Goal: Information Seeking & Learning: Learn about a topic

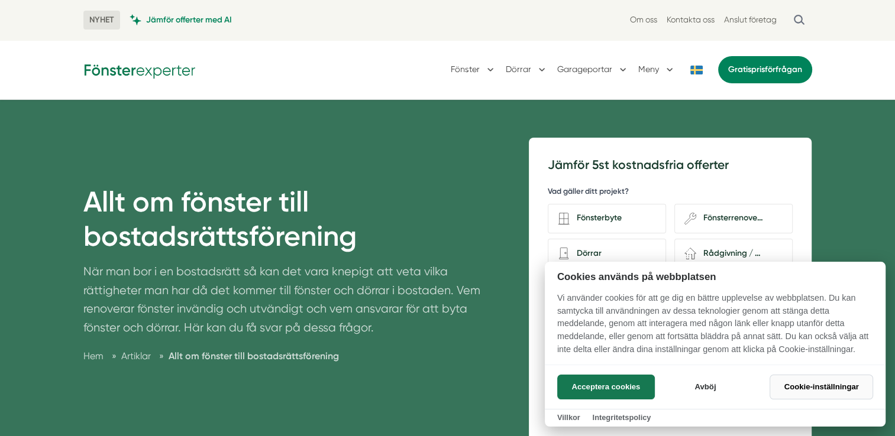
click at [811, 389] on button "Cookie-inställningar" at bounding box center [820, 387] width 103 height 25
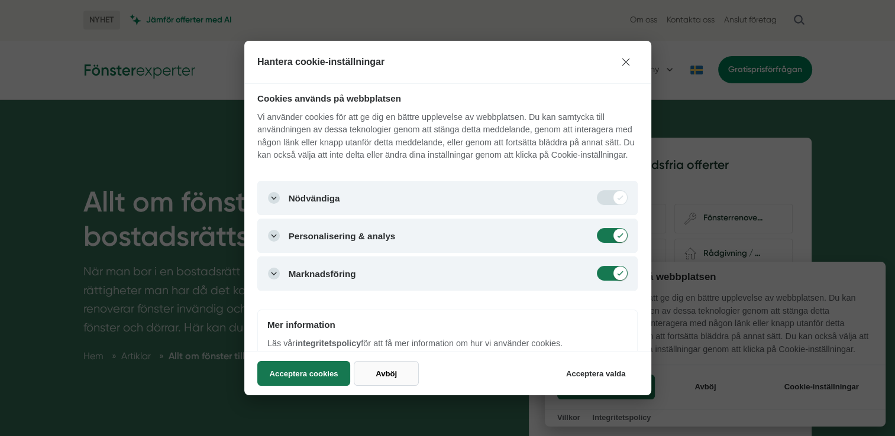
click at [386, 376] on button "Avböj" at bounding box center [386, 373] width 65 height 25
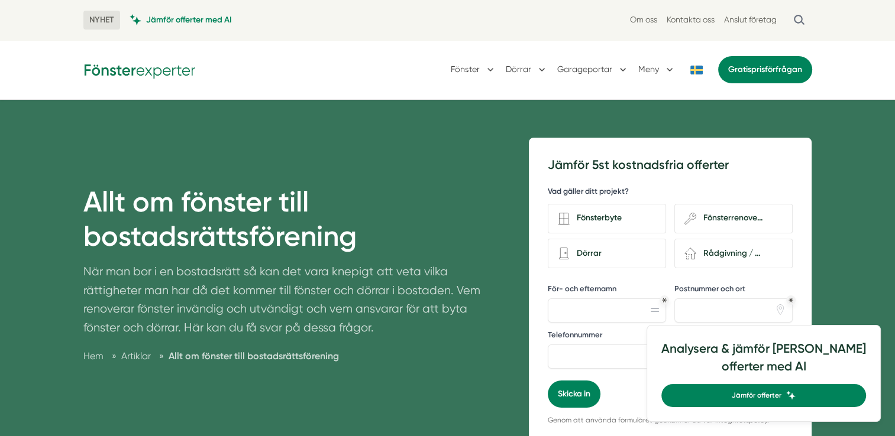
checkbox input "false"
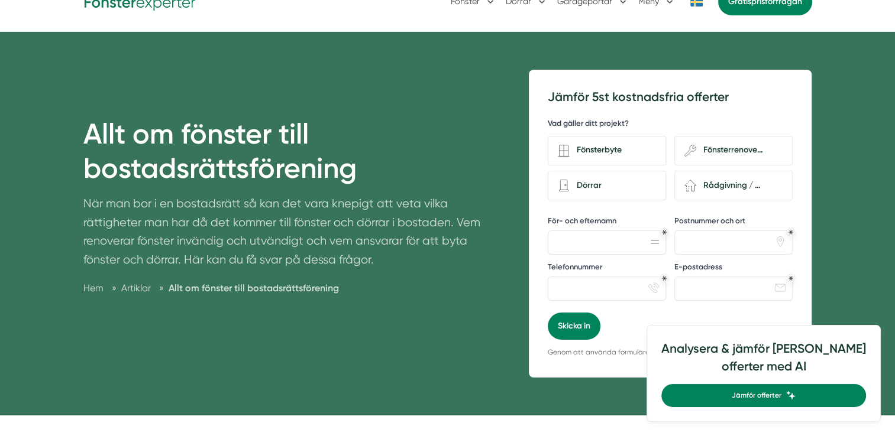
scroll to position [69, 0]
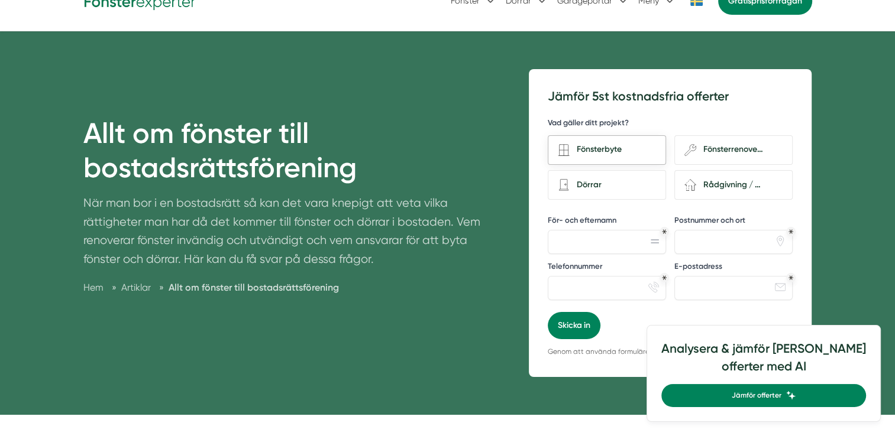
click at [607, 148] on div "Fönsterbyte" at bounding box center [612, 150] width 86 height 16
click at [0, 0] on input "Fönsterbyte" at bounding box center [0, 0] width 0 height 0
click at [607, 148] on div "Fönsterbyte" at bounding box center [612, 150] width 86 height 16
click at [0, 0] on input "Fönsterbyte" at bounding box center [0, 0] width 0 height 0
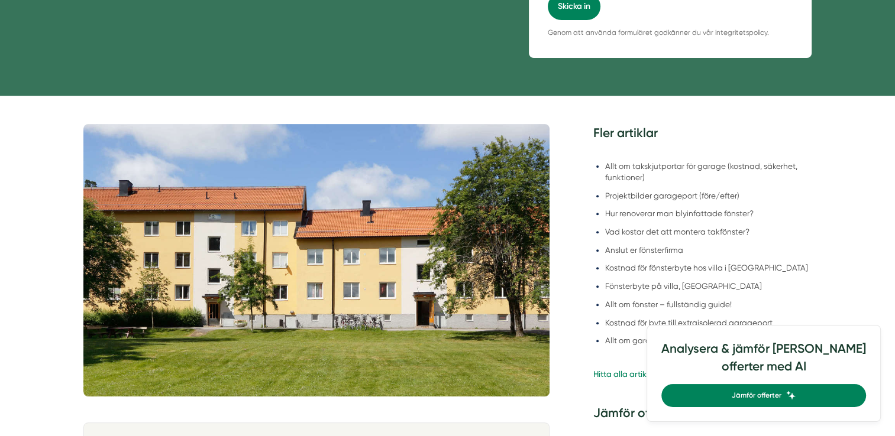
scroll to position [388, 0]
click at [747, 271] on li "Kostnad för fönsterbyte hos villa i Ludvika" at bounding box center [708, 268] width 207 height 11
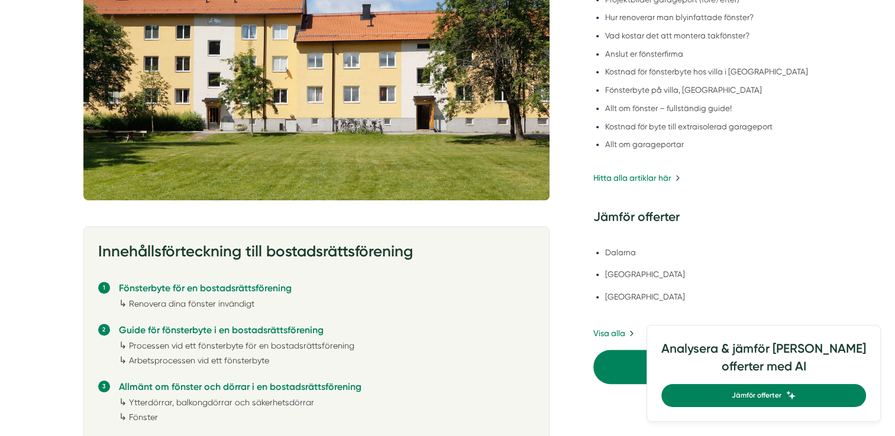
scroll to position [585, 0]
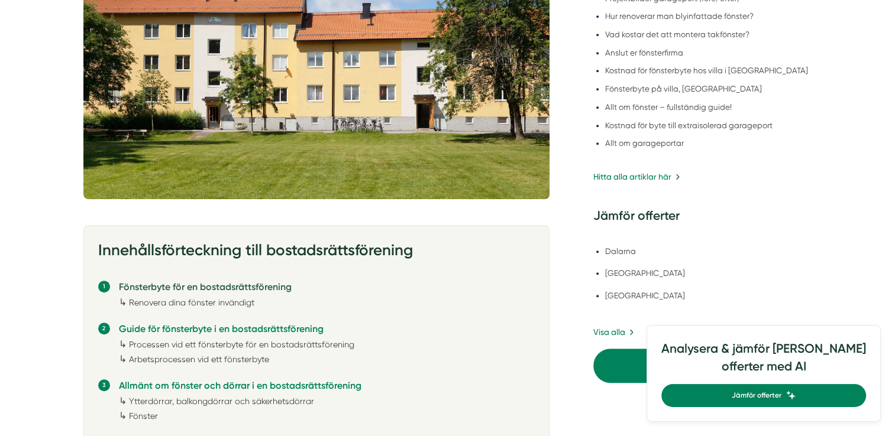
click at [215, 283] on link "Fönsterbyte för en bostadsrättsförening" at bounding box center [205, 286] width 173 height 11
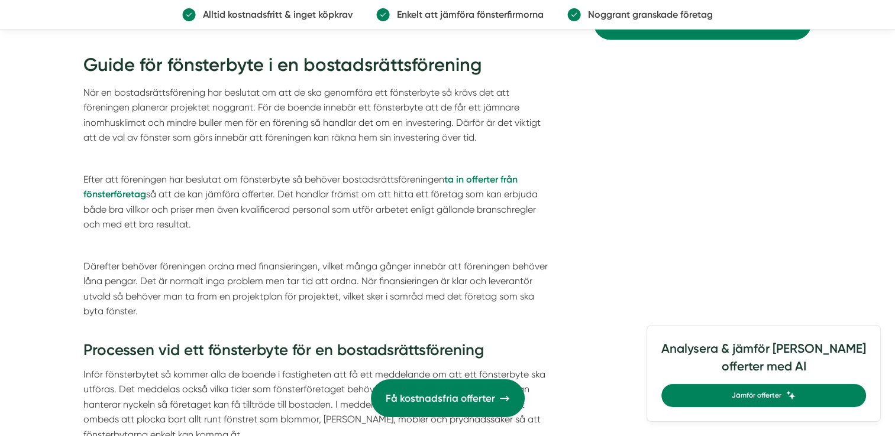
scroll to position [1808, 0]
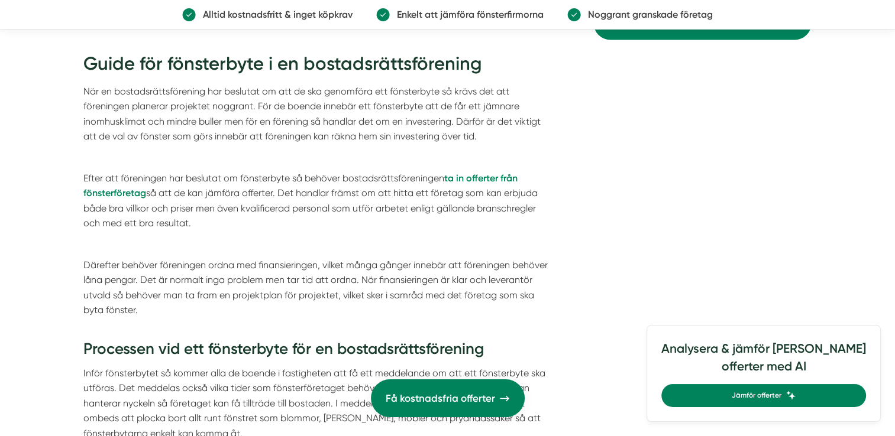
click at [215, 283] on p "Därefter behöver föreningen ordna med finansieringen, vilket många gånger inneb…" at bounding box center [316, 295] width 466 height 75
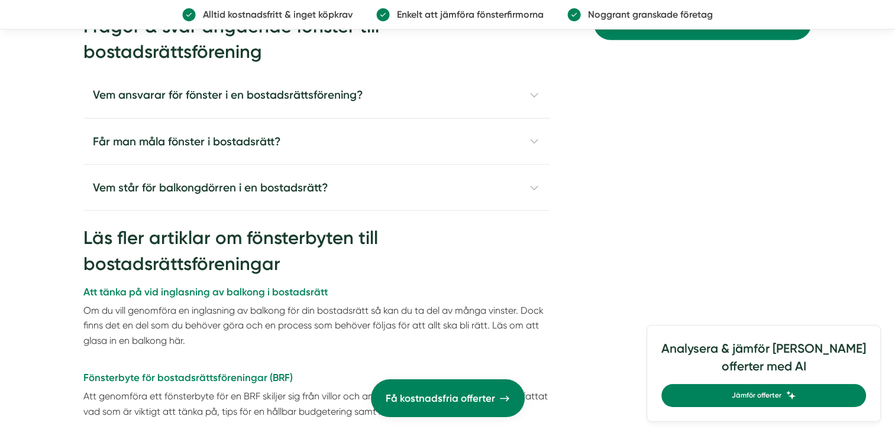
scroll to position [3161, 0]
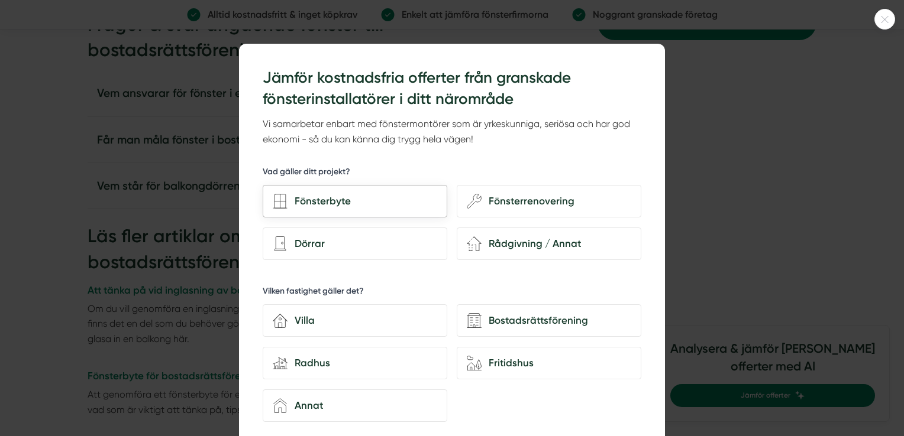
click at [331, 200] on div "Fönsterbyte" at bounding box center [362, 201] width 150 height 16
click at [0, 0] on input "Fönsterbyte" at bounding box center [0, 0] width 0 height 0
click at [527, 316] on div "Bostadsrättsförening" at bounding box center [556, 321] width 150 height 16
click at [0, 0] on input "Bostadsrättsförening" at bounding box center [0, 0] width 0 height 0
click at [527, 316] on div "Bostadsrättsförening" at bounding box center [556, 321] width 150 height 16
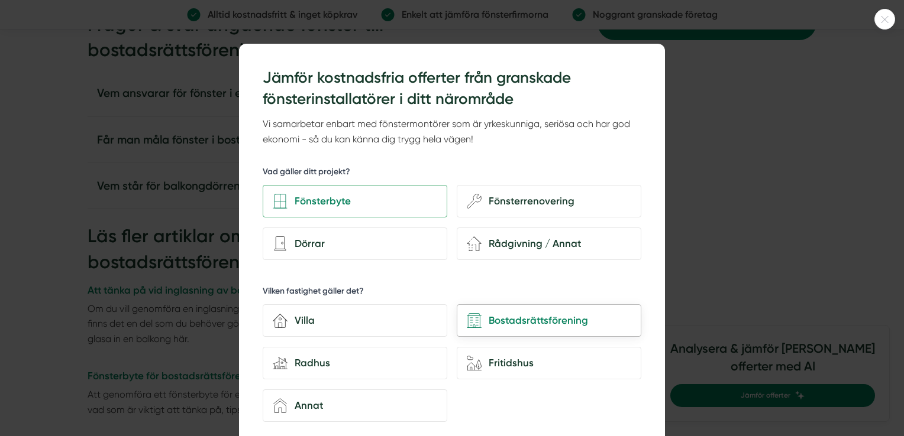
click at [0, 0] on input "Bostadsrättsförening" at bounding box center [0, 0] width 0 height 0
click at [326, 196] on div "Fönsterbyte" at bounding box center [362, 201] width 150 height 16
click at [0, 0] on input "Fönsterbyte" at bounding box center [0, 0] width 0 height 0
click at [547, 313] on div "Bostadsrättsförening" at bounding box center [556, 321] width 150 height 16
click at [0, 0] on input "Bostadsrättsförening" at bounding box center [0, 0] width 0 height 0
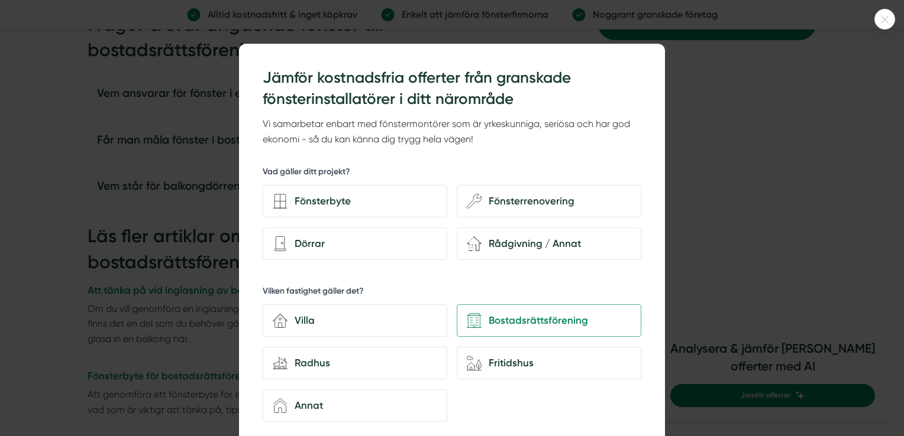
click at [880, 17] on icon at bounding box center [885, 19] width 20 height 7
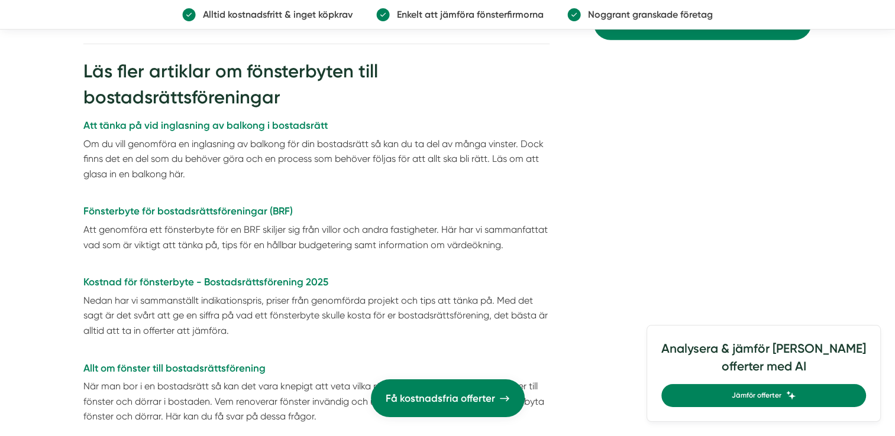
scroll to position [3321, 0]
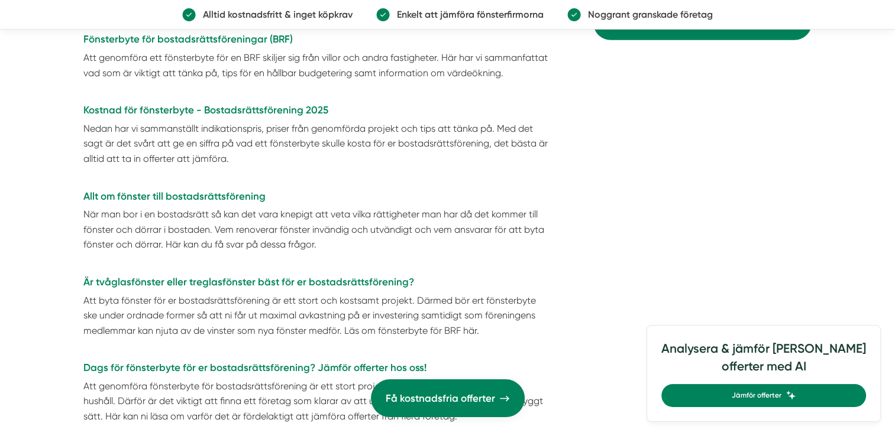
scroll to position [3551, 0]
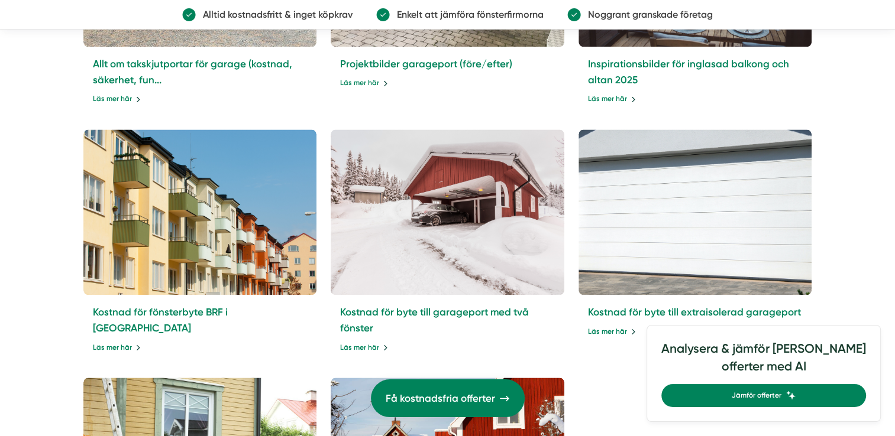
scroll to position [5672, 0]
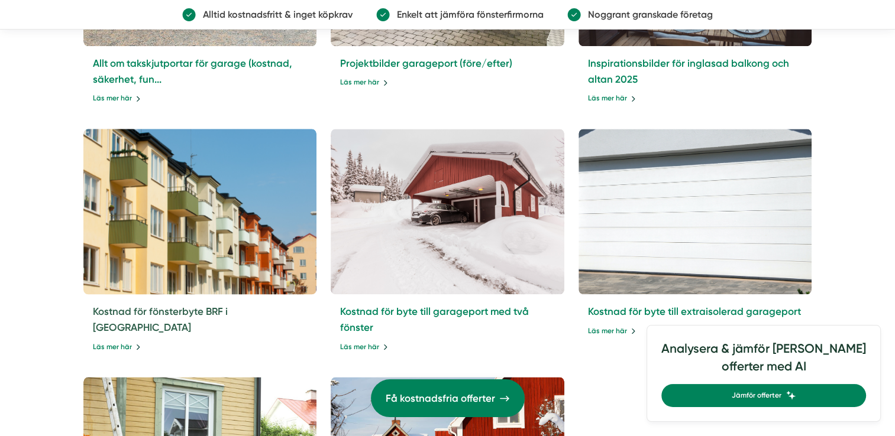
click at [205, 306] on link "Kostnad för fönsterbyte BRF i Gävle" at bounding box center [160, 320] width 135 height 28
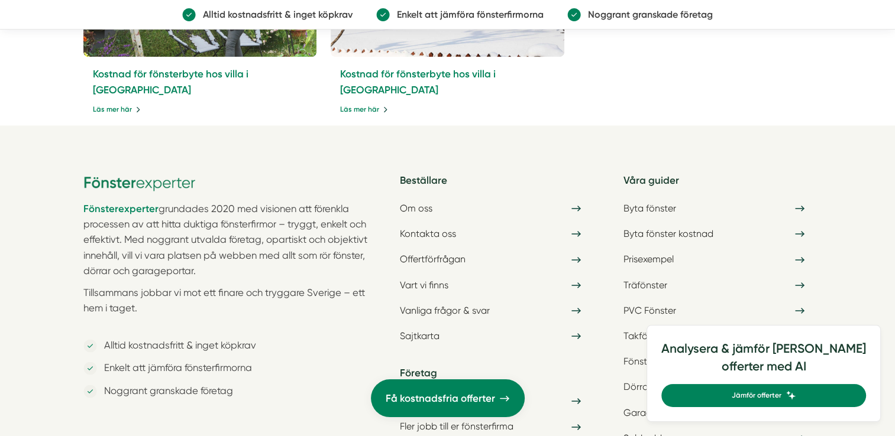
scroll to position [6168, 0]
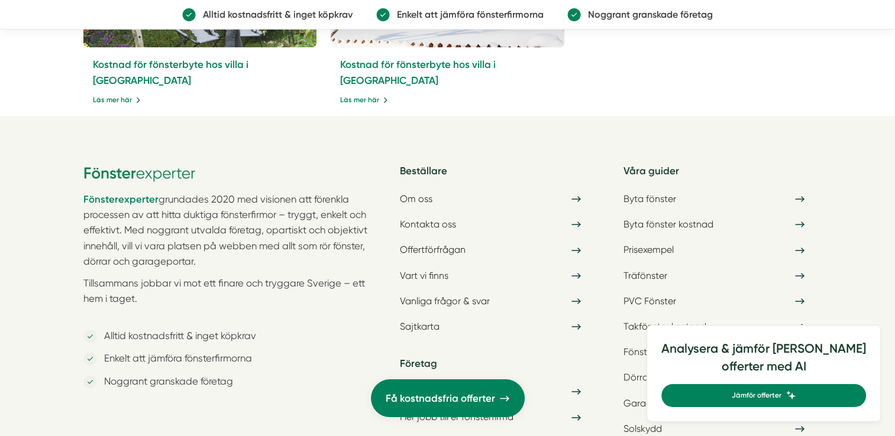
click at [310, 351] on div "Enkelt att jämföra fönsterfirmorna" at bounding box center [230, 358] width 295 height 15
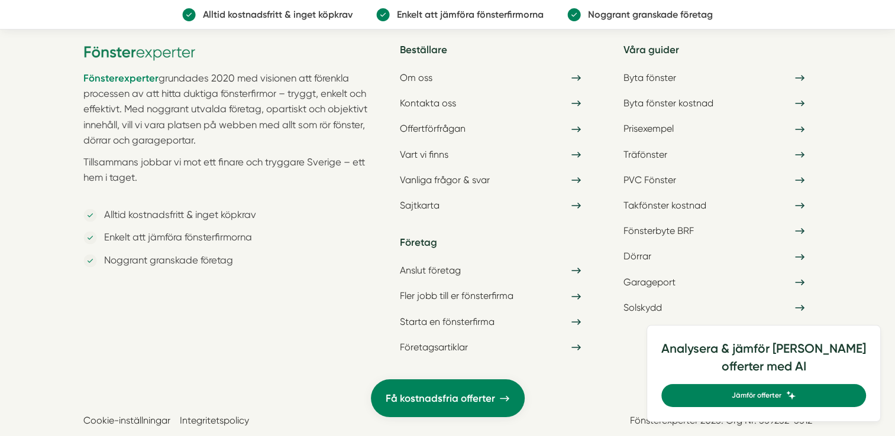
scroll to position [6290, 0]
click at [674, 195] on link "Takfönster kostnad" at bounding box center [713, 205] width 195 height 21
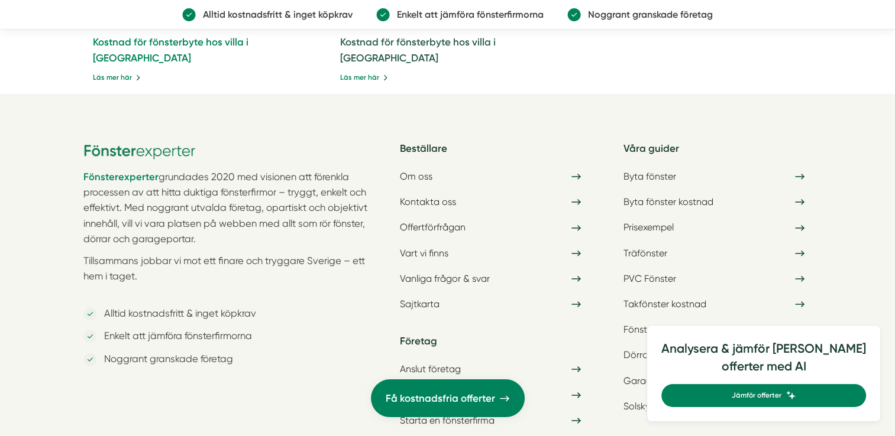
scroll to position [6318, 0]
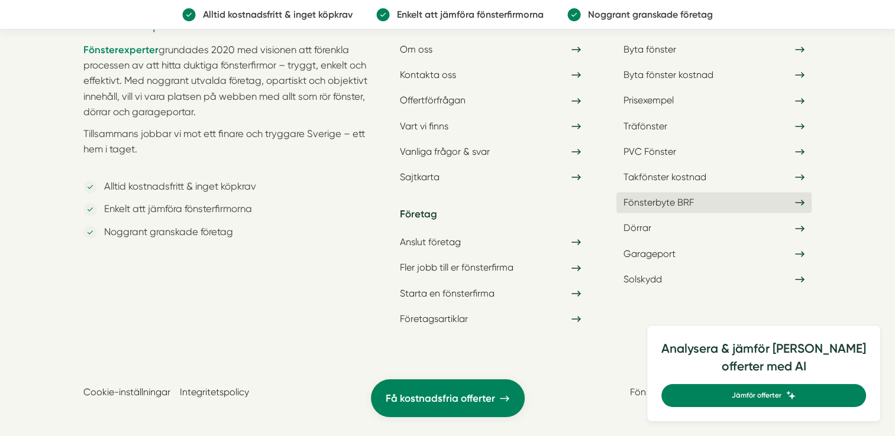
click at [675, 192] on link "Fönsterbyte BRF" at bounding box center [713, 202] width 195 height 21
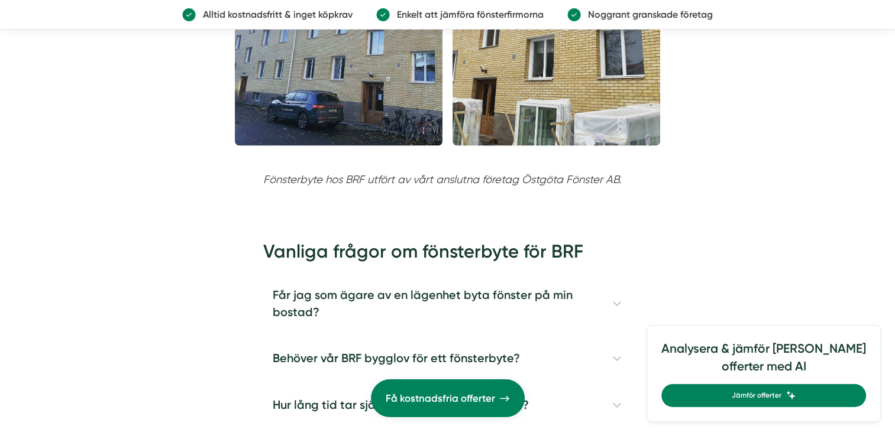
scroll to position [2461, 0]
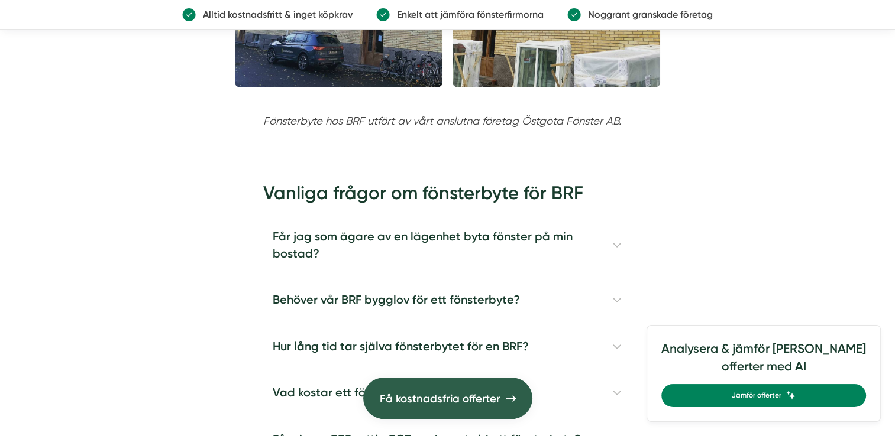
click at [445, 399] on span "Få kostnadsfria offerter" at bounding box center [440, 399] width 121 height 18
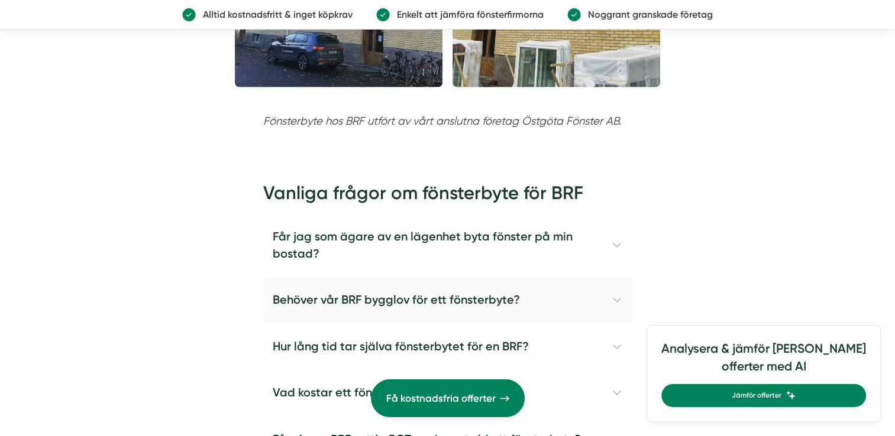
click at [615, 277] on h4 "Behöver vår BRF bygglov för ett fönsterbyte?" at bounding box center [447, 300] width 369 height 46
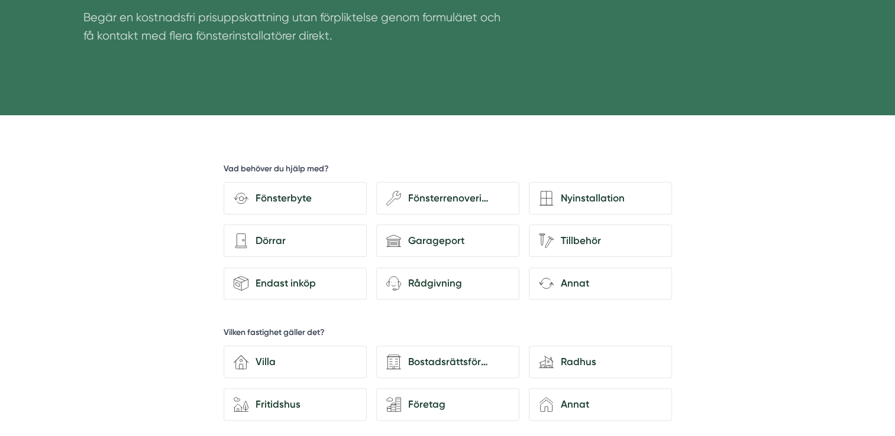
scroll to position [242, 0]
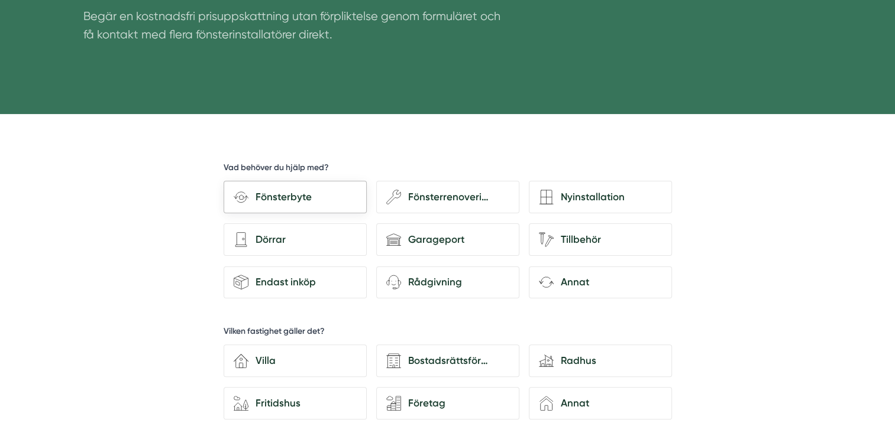
click at [300, 194] on div "Fönsterbyte" at bounding box center [302, 197] width 108 height 16
click at [0, 0] on input "Fönsterbyte" at bounding box center [0, 0] width 0 height 0
click at [445, 358] on div "Bostadsrättsförening" at bounding box center [455, 361] width 108 height 16
click at [0, 0] on input "Bostadsrättsförening" at bounding box center [0, 0] width 0 height 0
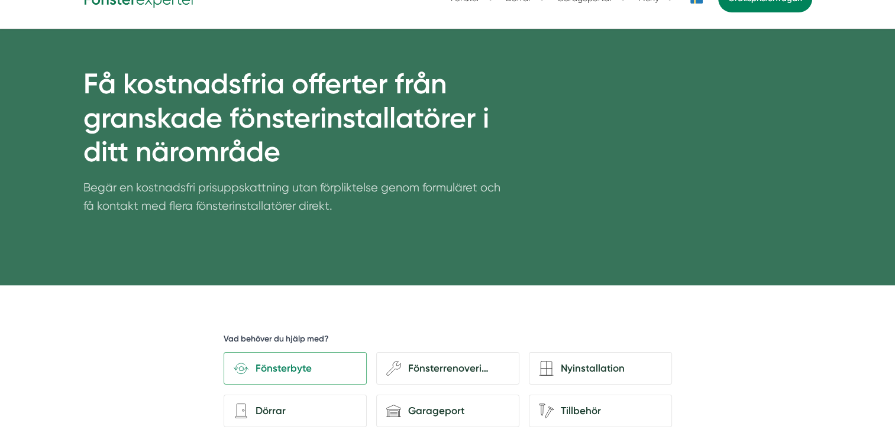
scroll to position [70, 0]
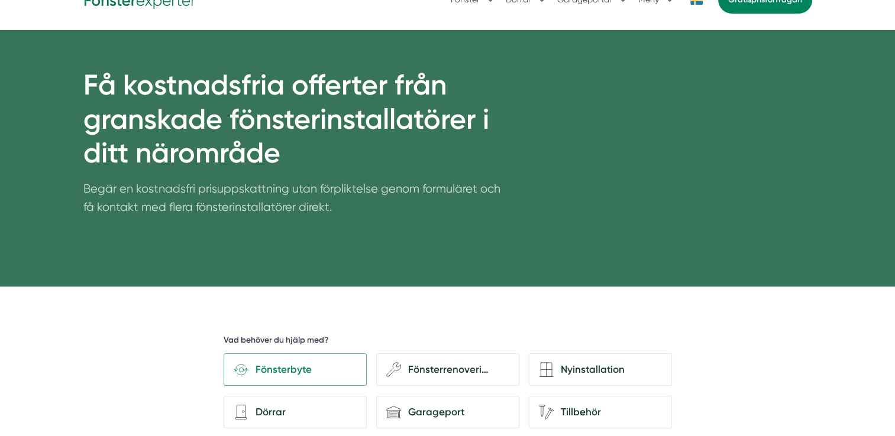
click at [773, 232] on div at bounding box center [670, 158] width 283 height 181
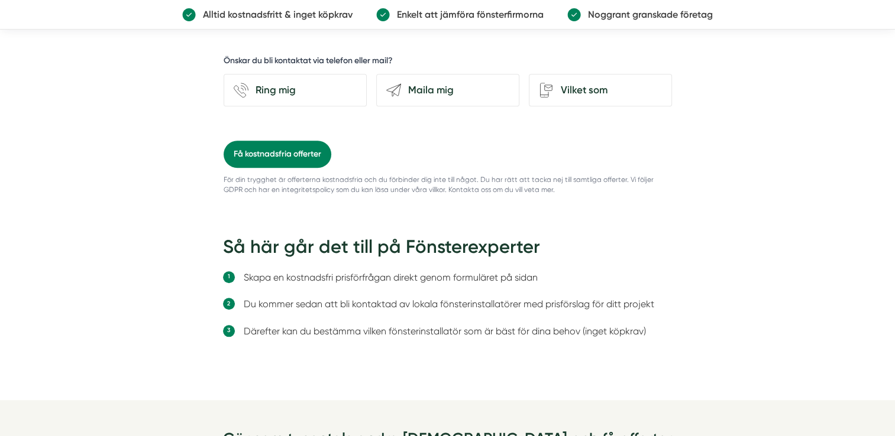
scroll to position [1036, 0]
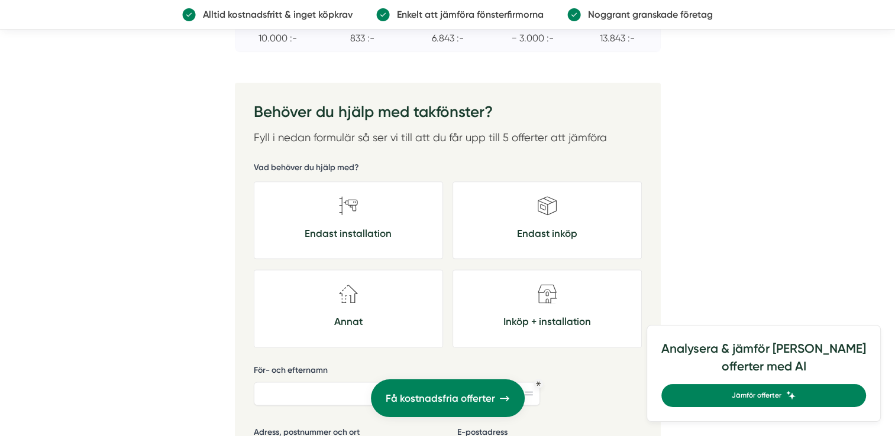
scroll to position [1448, 0]
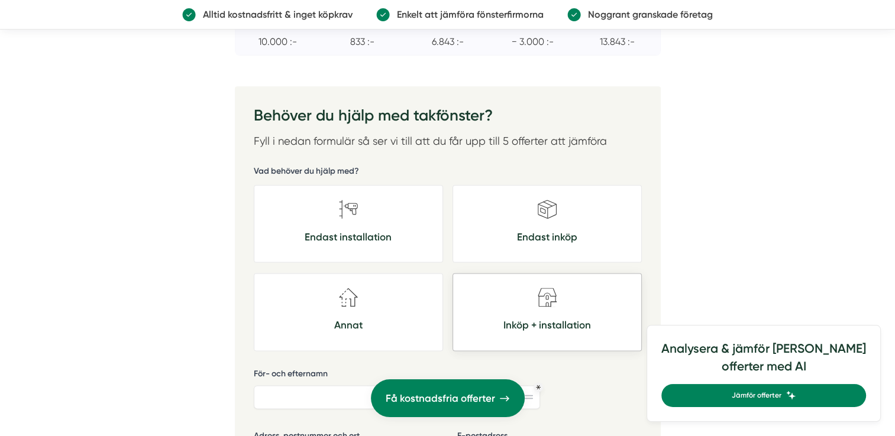
click at [549, 322] on div "Inköp + installation" at bounding box center [547, 325] width 164 height 22
click at [0, 0] on input "house-apartment Inköp + installation" at bounding box center [0, 0] width 0 height 0
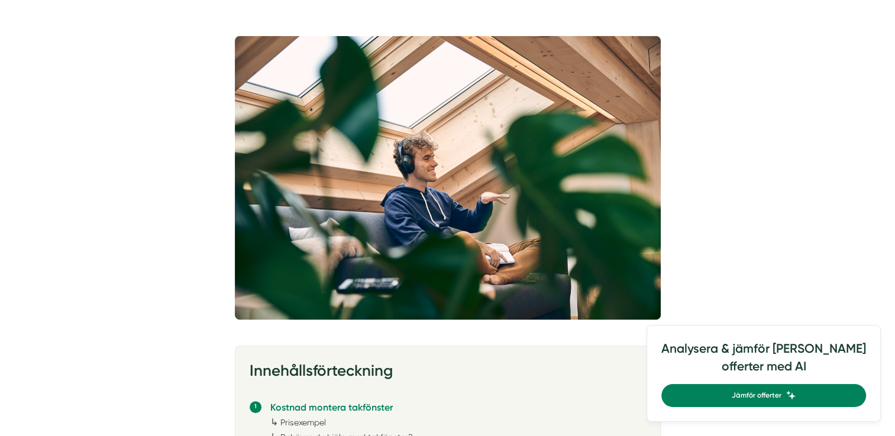
scroll to position [326, 0]
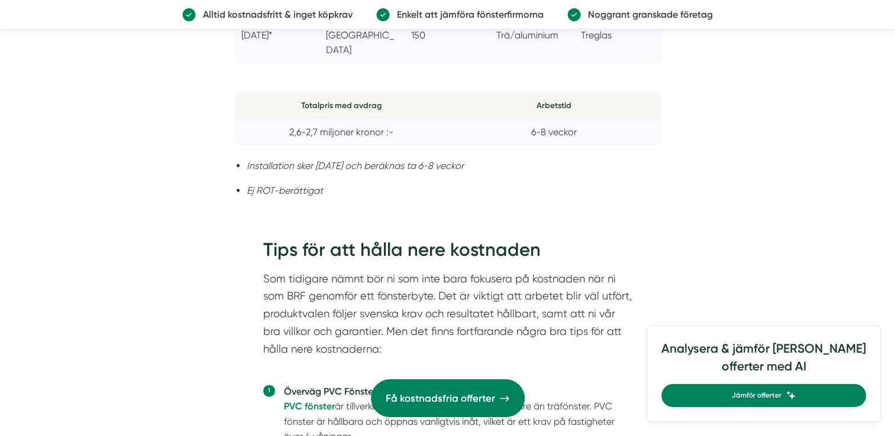
scroll to position [2680, 0]
